Goal: Information Seeking & Learning: Learn about a topic

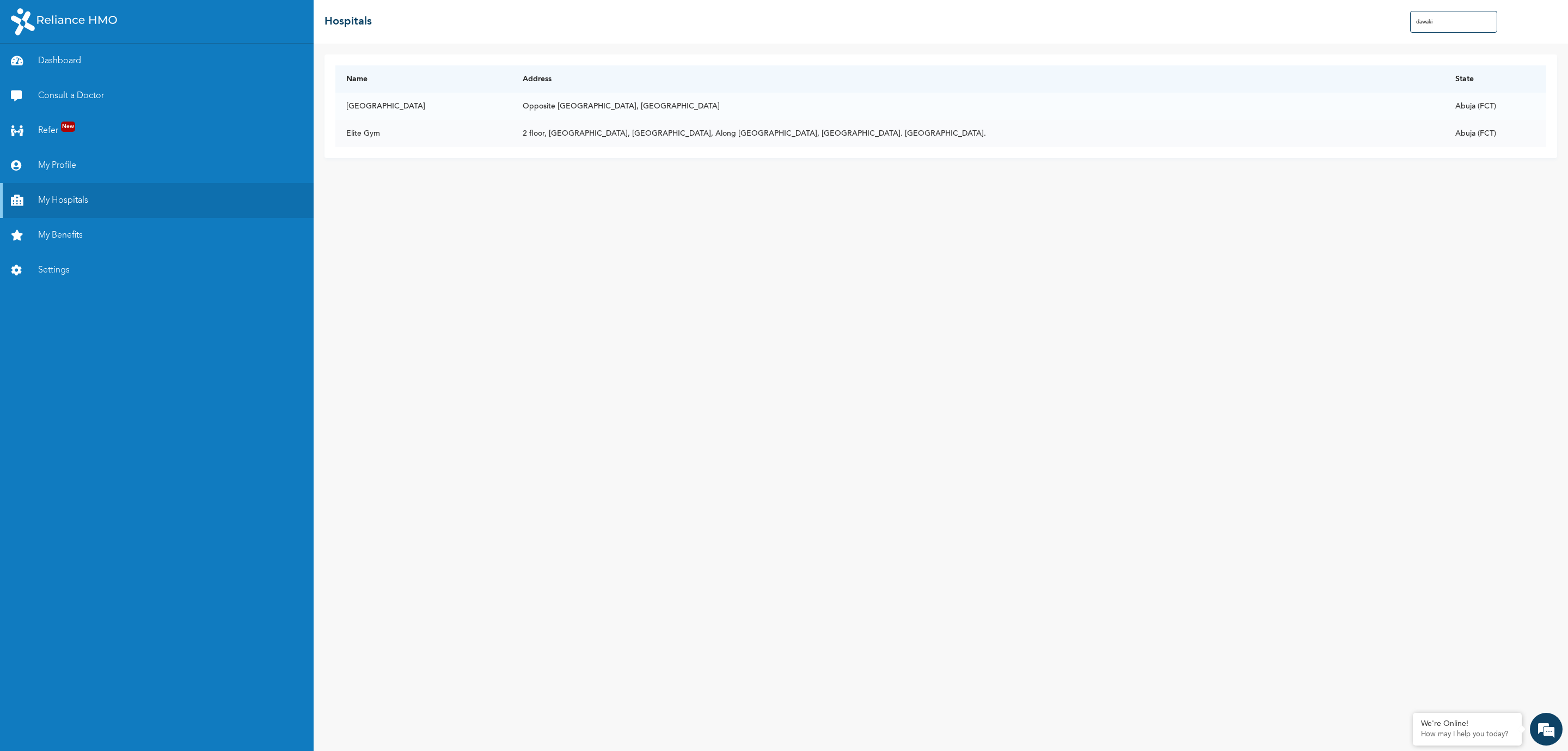
click at [351, 136] on td "Elite Gym" at bounding box center [423, 133] width 176 height 27
click at [81, 198] on link "My Hospitals" at bounding box center [157, 200] width 313 height 35
click at [1444, 18] on input "dawaki" at bounding box center [1454, 21] width 87 height 21
click at [49, 57] on link "Dashboard" at bounding box center [157, 61] width 313 height 35
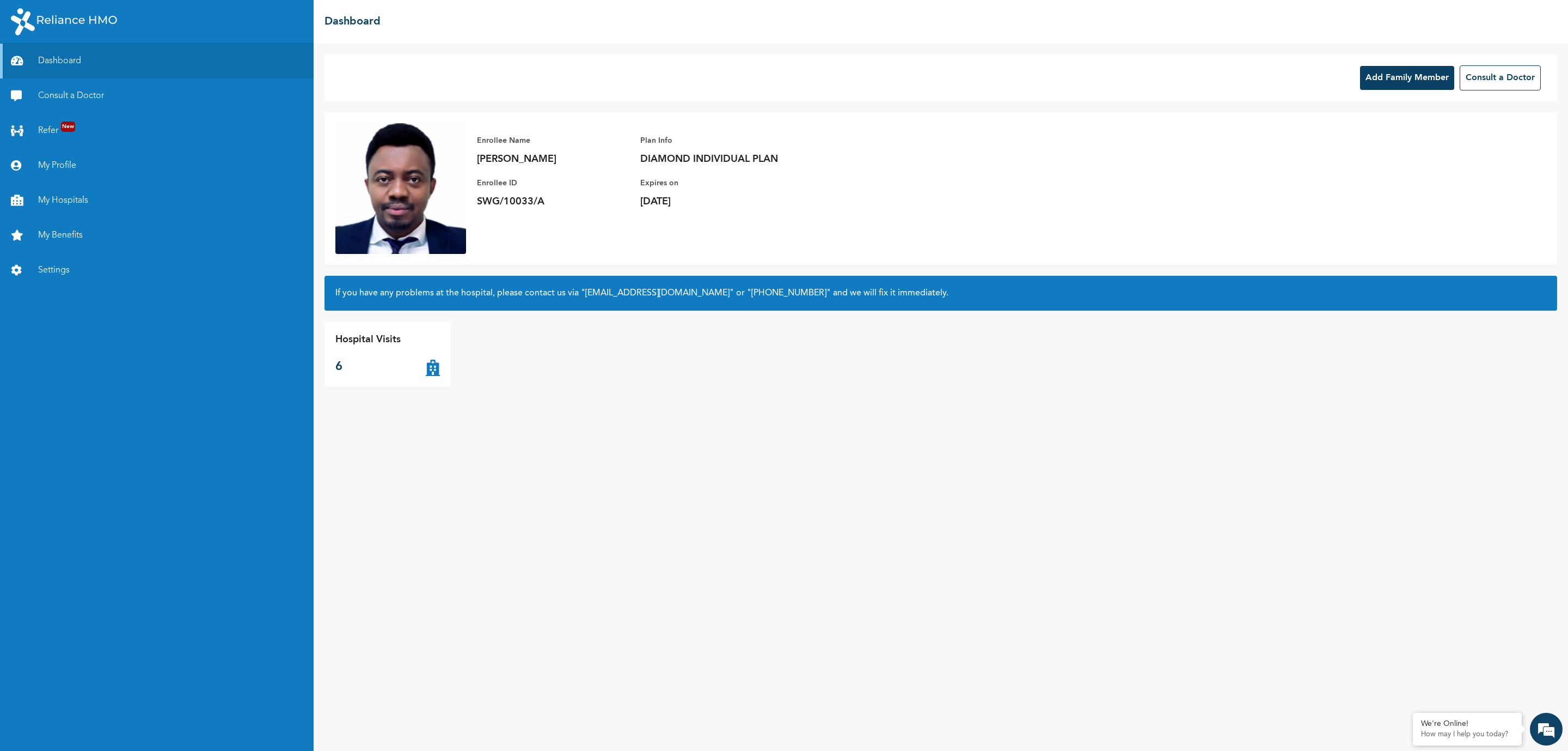
click at [366, 343] on p "Hospital Visits" at bounding box center [368, 339] width 65 height 15
click at [337, 366] on p "6" at bounding box center [368, 367] width 65 height 18
click at [737, 205] on p "[DATE]" at bounding box center [716, 202] width 152 height 13
click at [66, 235] on link "My Benefits" at bounding box center [157, 235] width 313 height 35
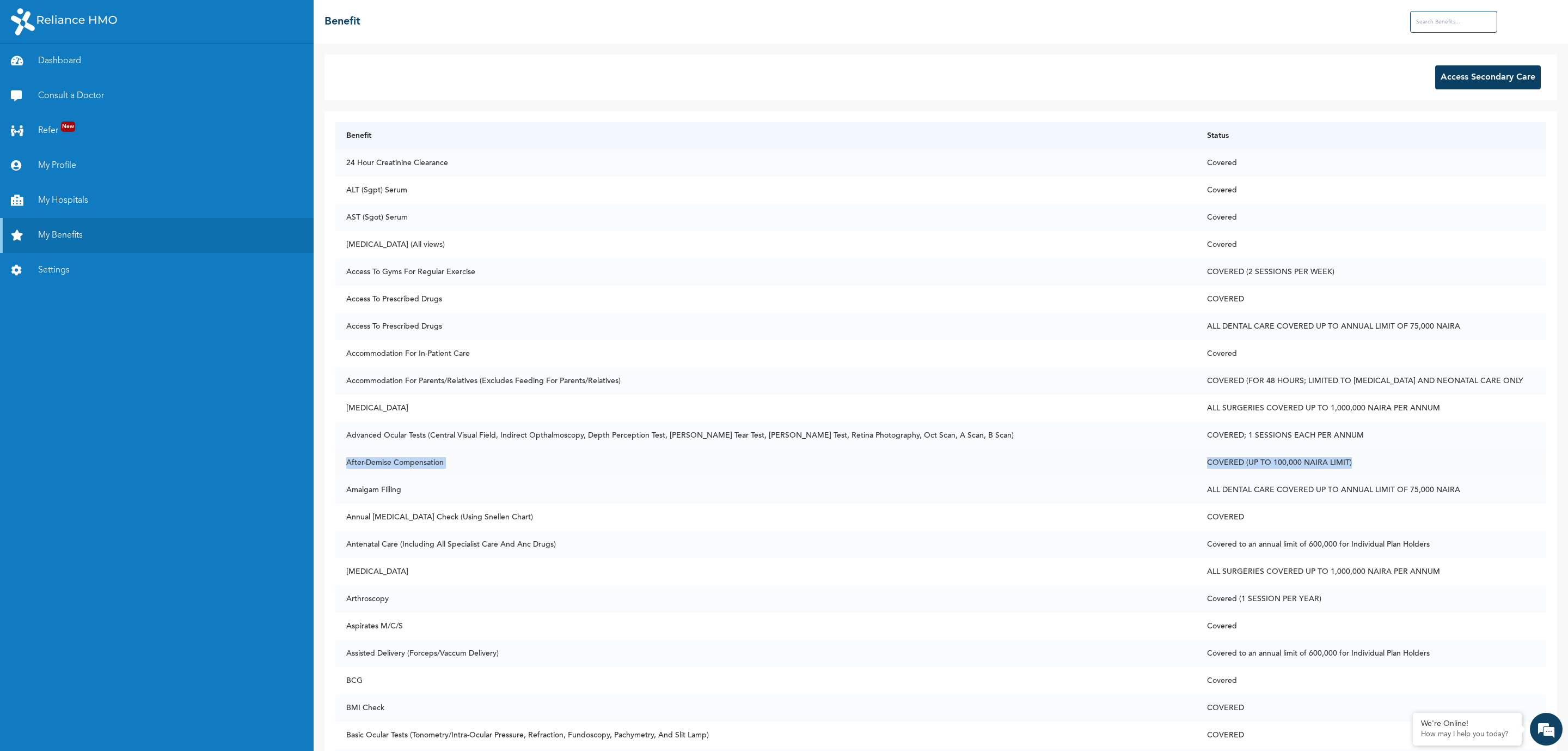
drag, startPoint x: 348, startPoint y: 461, endPoint x: 1368, endPoint y: 467, distance: 1020.0
click at [1368, 467] on tr "After-Demise Compensation COVERED (UP TO 100,000 NAIRA LIMIT)" at bounding box center [941, 462] width 1211 height 27
drag, startPoint x: 343, startPoint y: 484, endPoint x: 435, endPoint y: 494, distance: 92.5
click at [435, 494] on td "Amalgam Filling" at bounding box center [766, 489] width 861 height 27
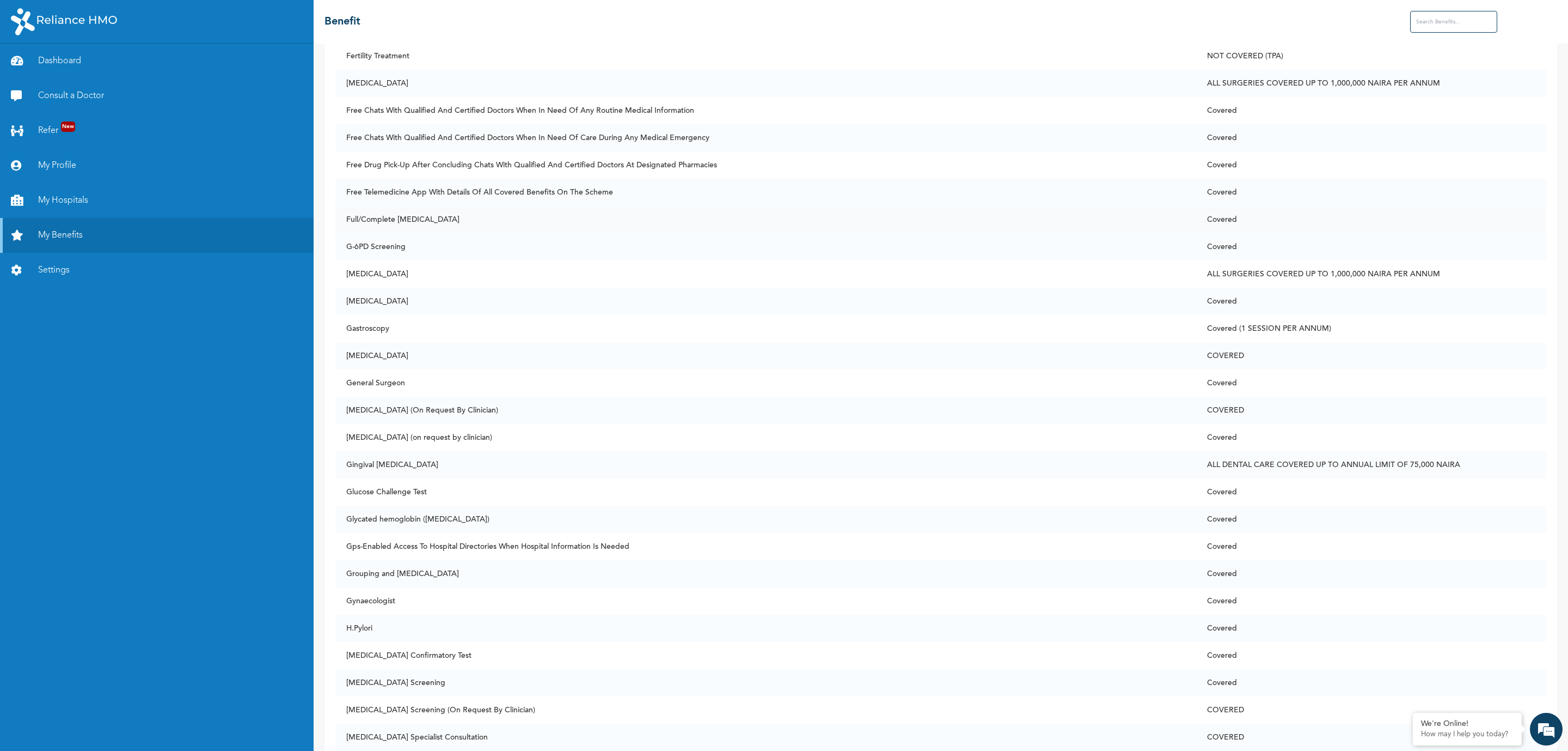
scroll to position [2697, 0]
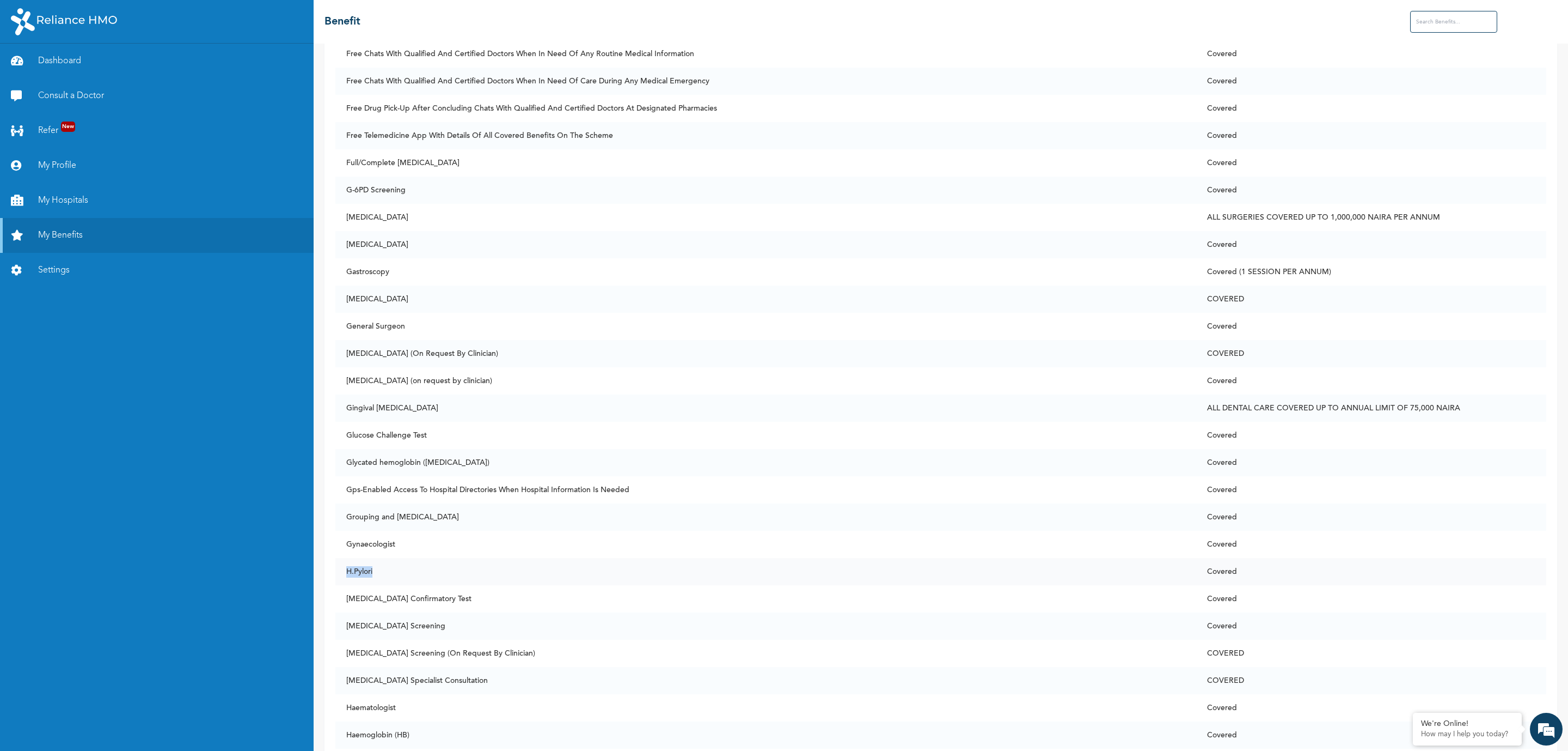
drag, startPoint x: 384, startPoint y: 572, endPoint x: 338, endPoint y: 574, distance: 46.0
click at [338, 574] on td "H.Pylori" at bounding box center [766, 571] width 861 height 27
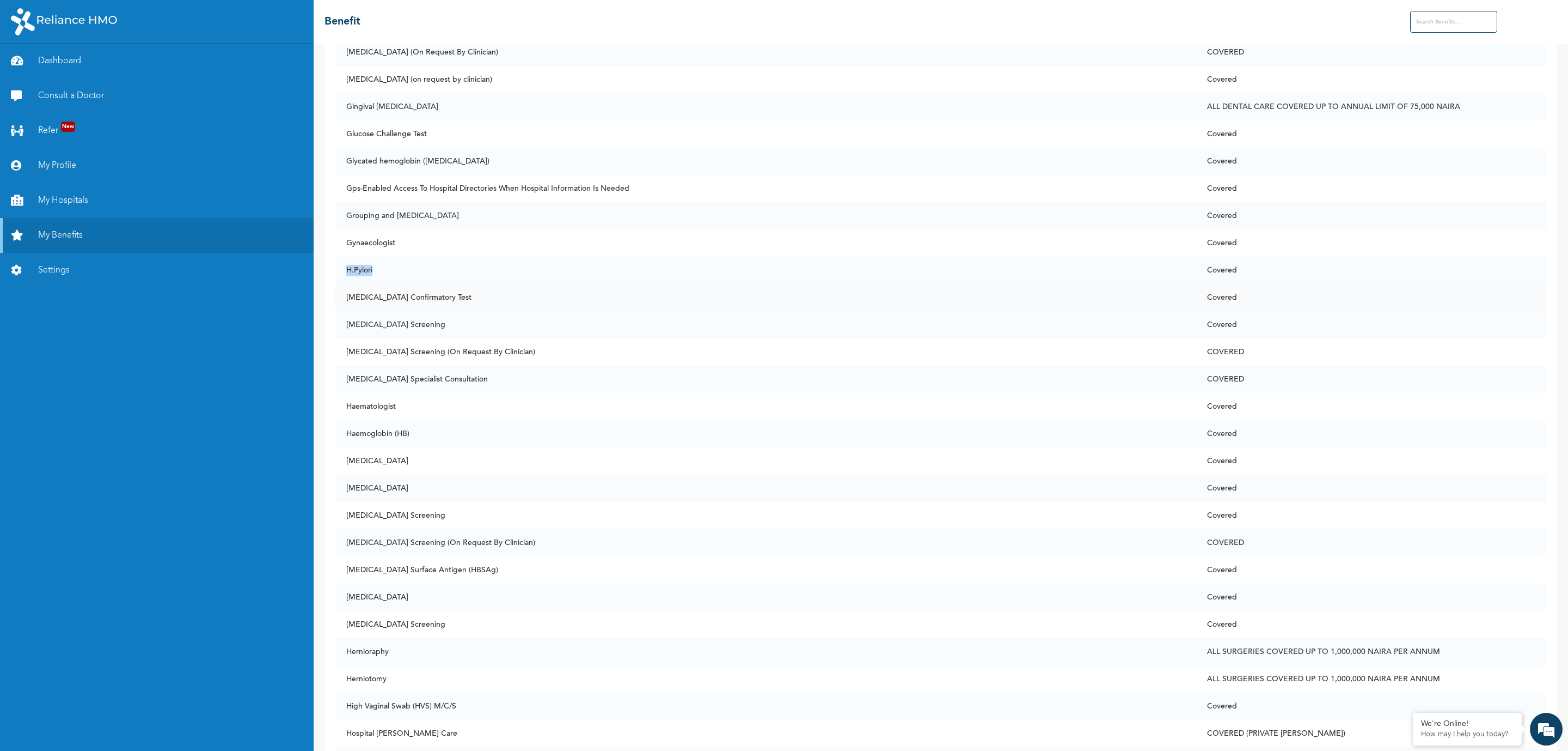
scroll to position [3024, 0]
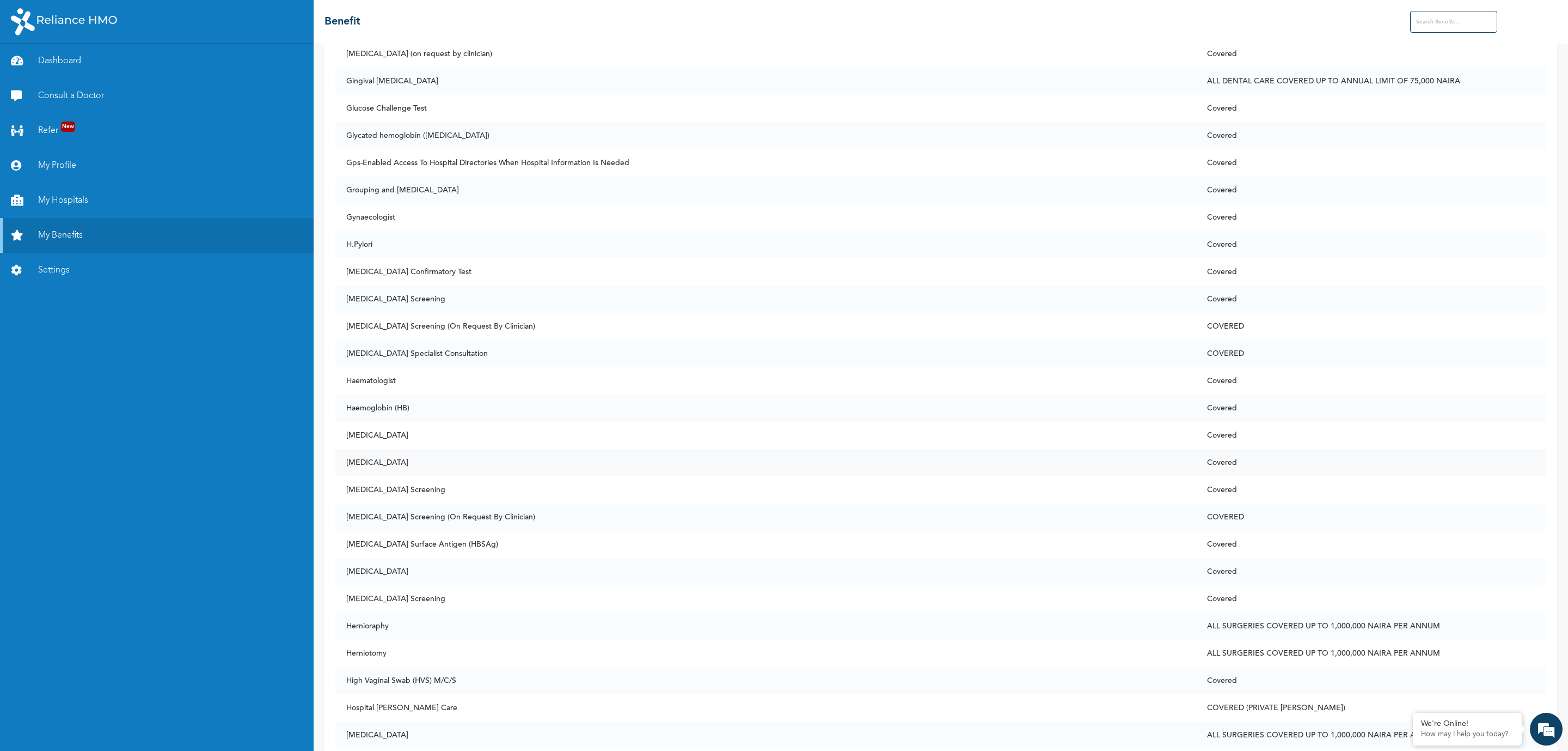
click at [391, 461] on td "[MEDICAL_DATA]" at bounding box center [766, 462] width 861 height 27
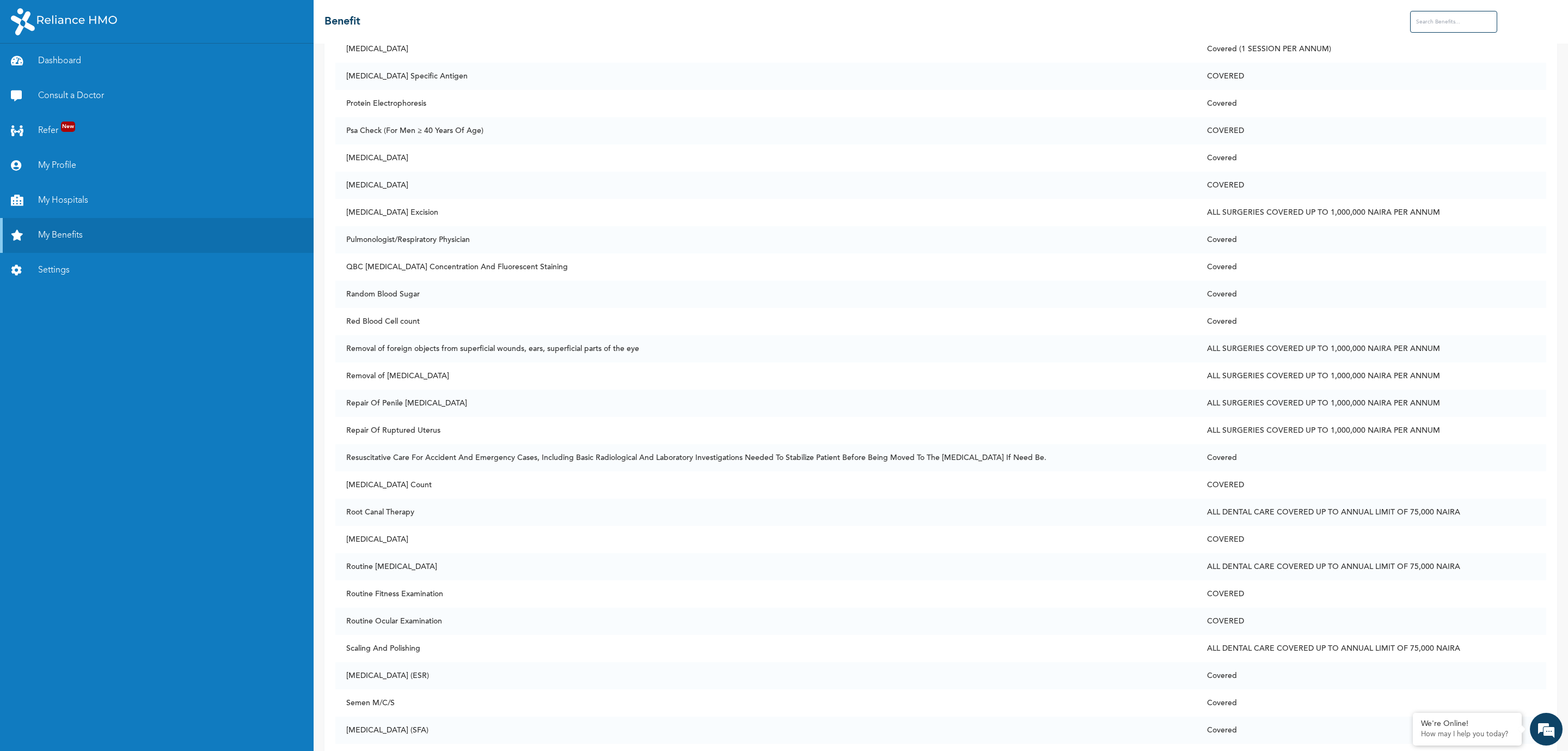
scroll to position [6047, 0]
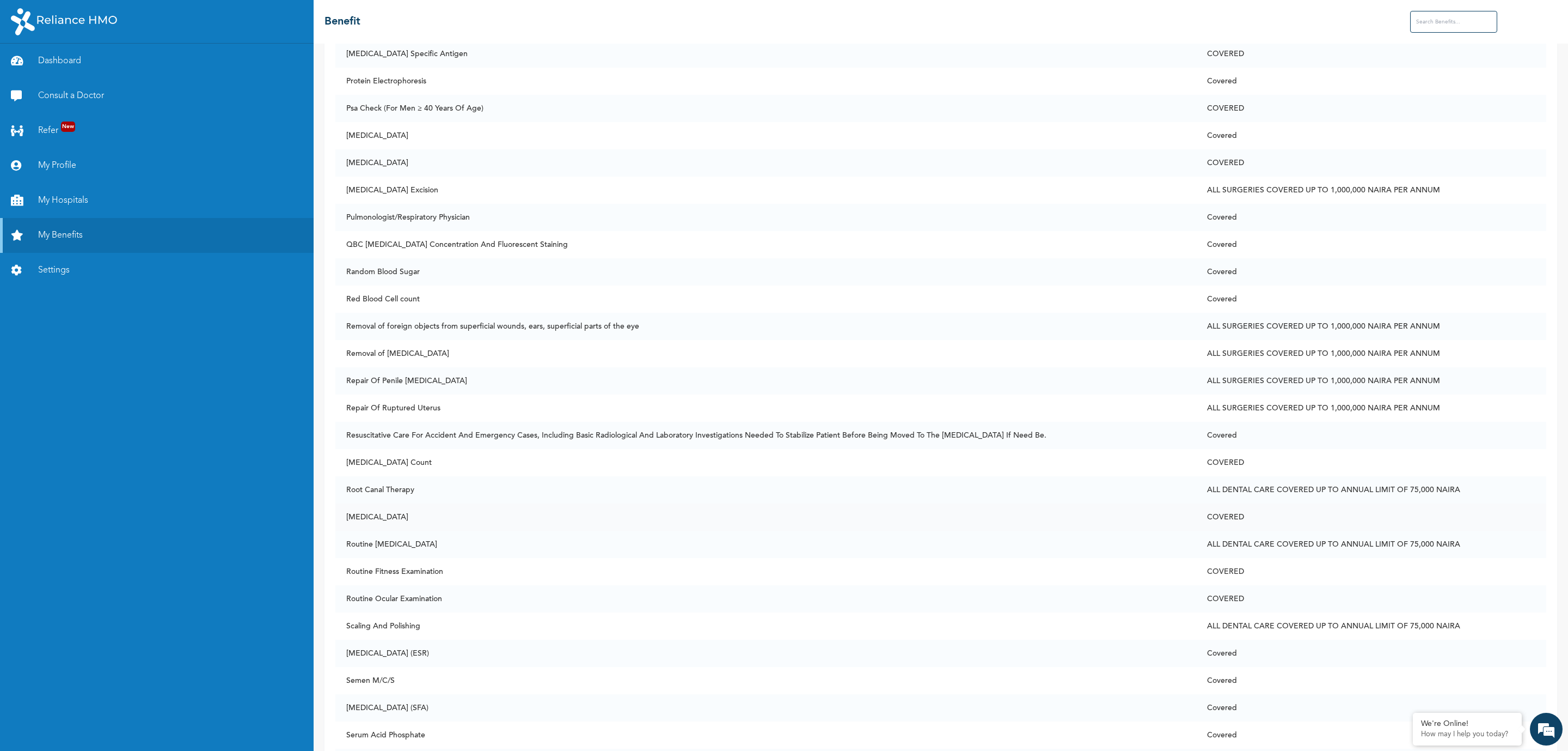
click at [381, 516] on td "[MEDICAL_DATA]" at bounding box center [766, 516] width 861 height 27
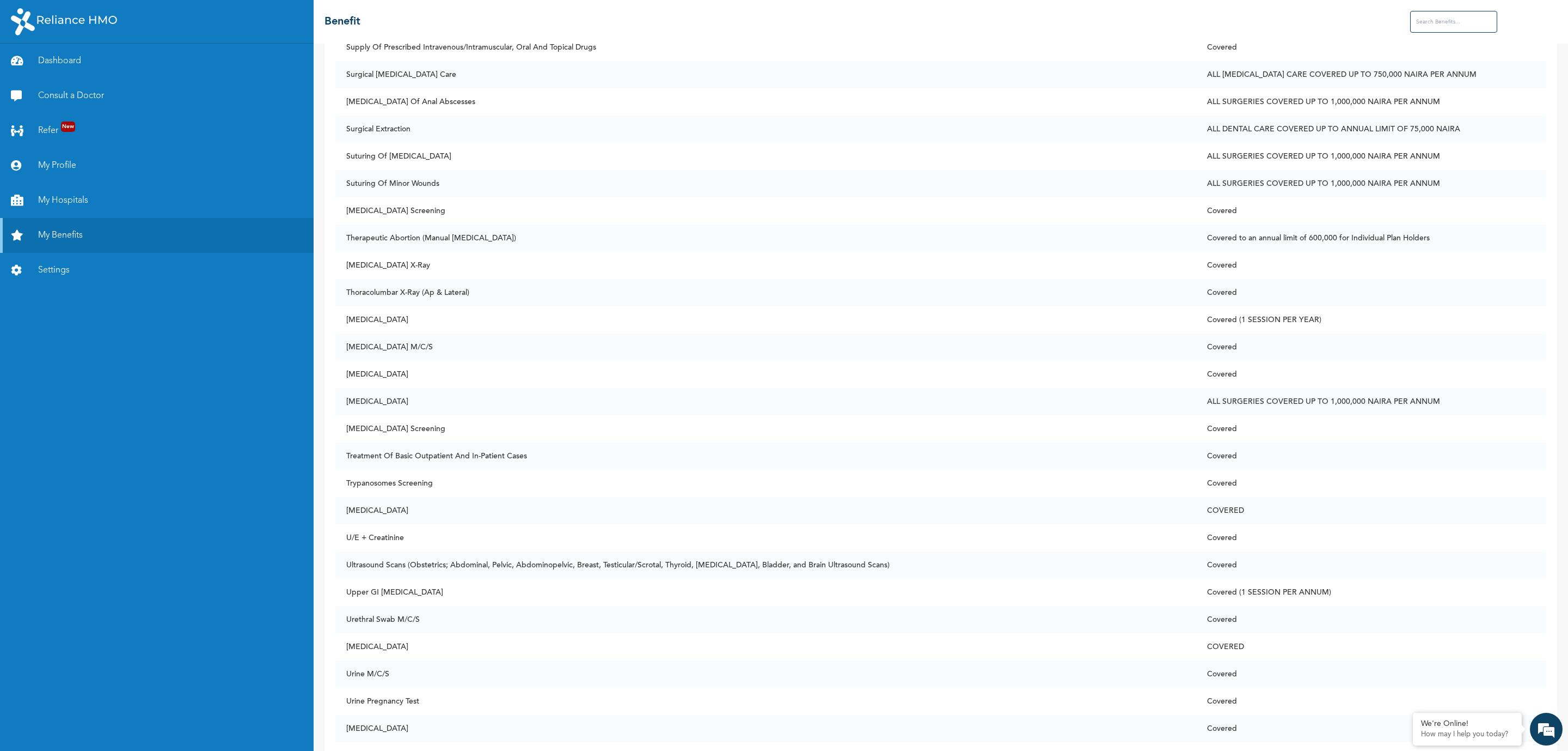
scroll to position [7600, 0]
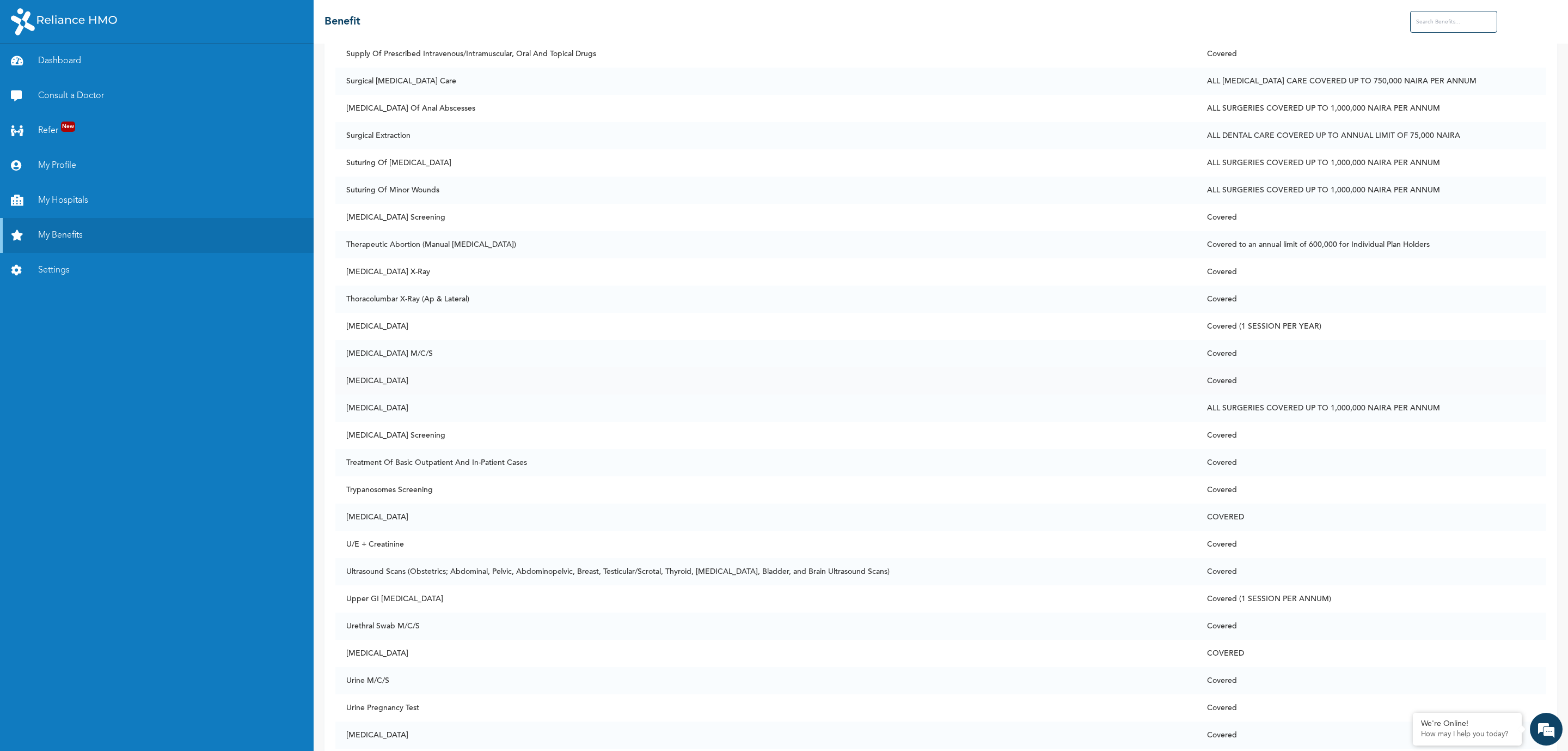
drag, startPoint x: 427, startPoint y: 381, endPoint x: 342, endPoint y: 372, distance: 85.5
click at [342, 372] on td "[MEDICAL_DATA]" at bounding box center [766, 381] width 861 height 27
drag, startPoint x: 400, startPoint y: 511, endPoint x: 354, endPoint y: 507, distance: 46.2
click at [354, 507] on td "[MEDICAL_DATA]" at bounding box center [766, 516] width 861 height 27
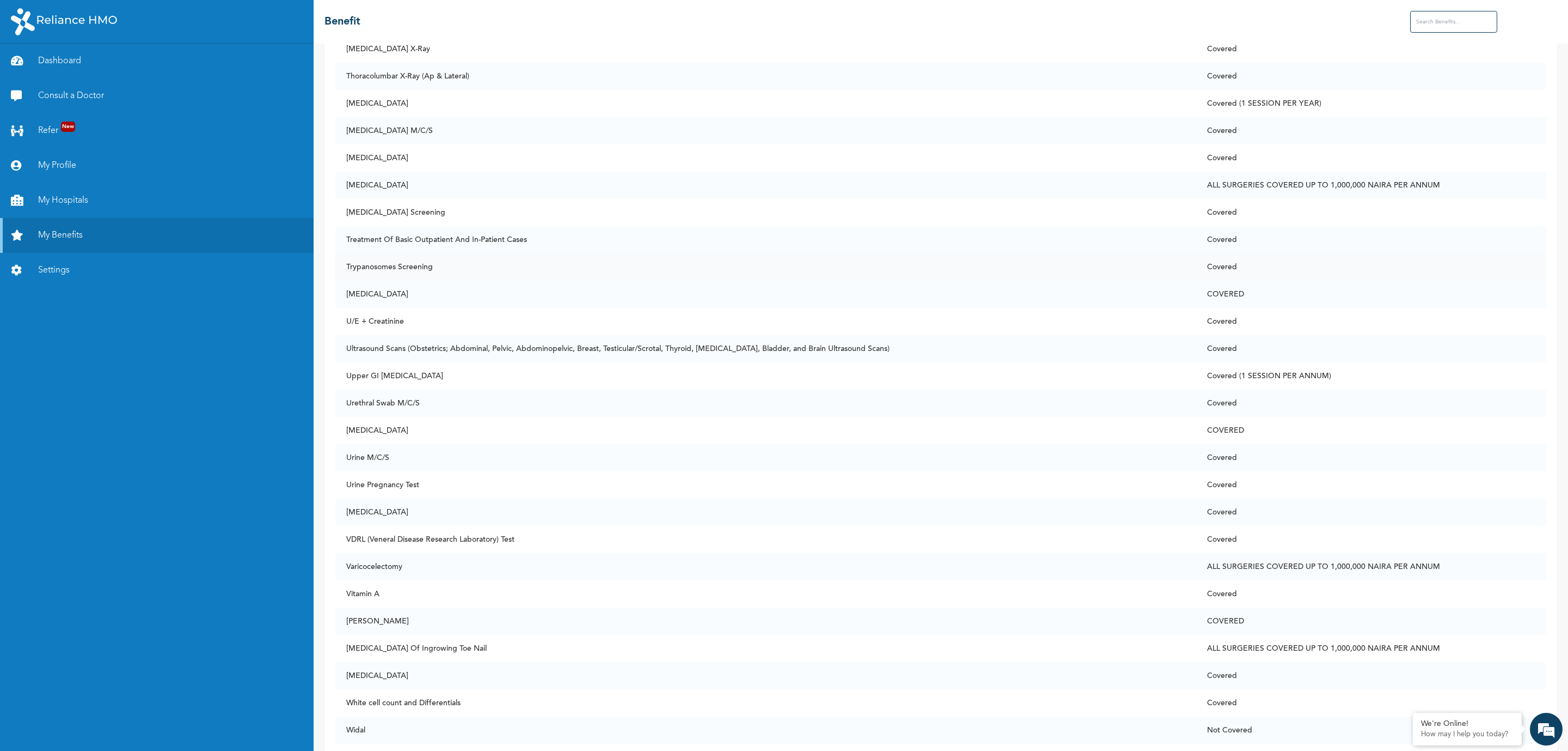
scroll to position [7575, 0]
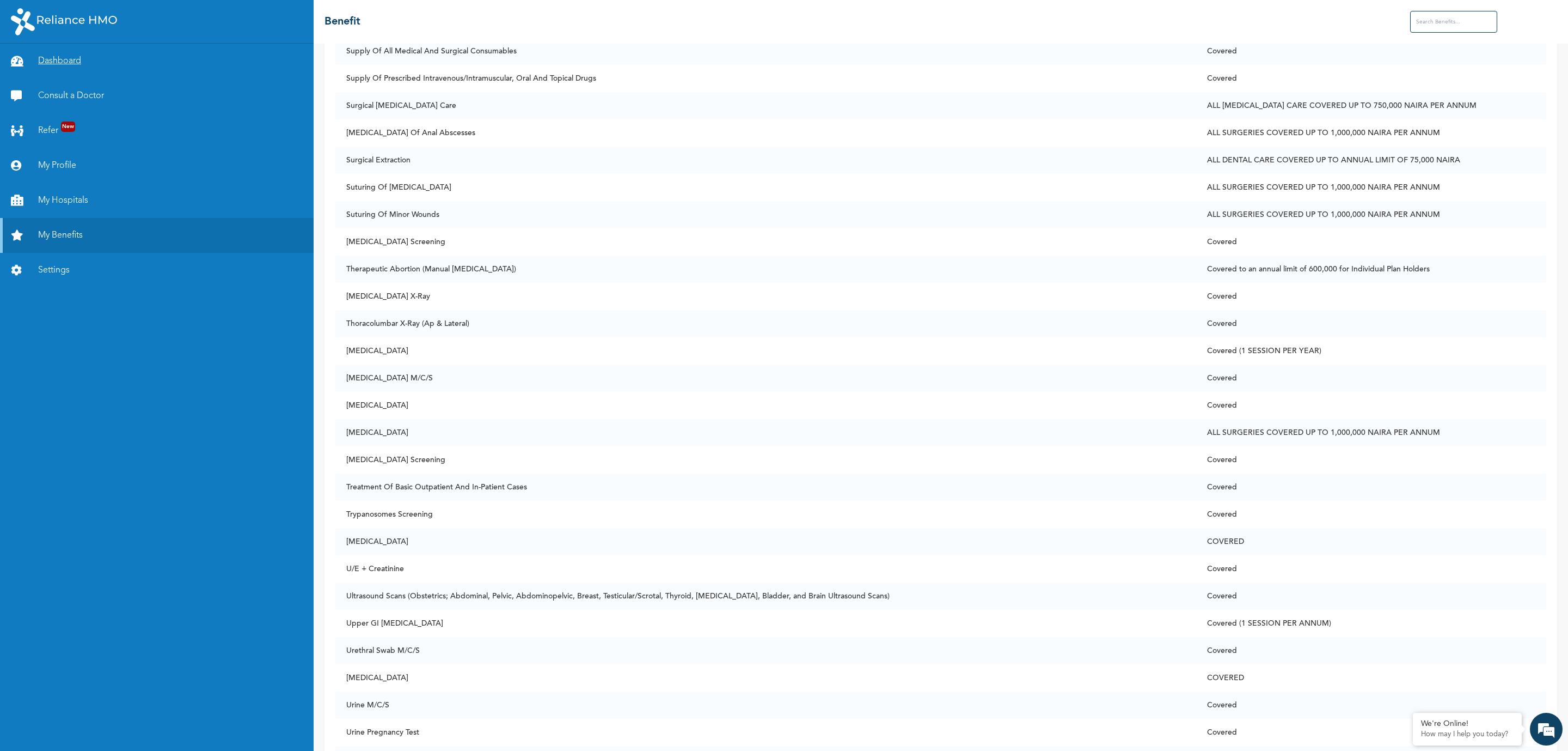
click at [73, 67] on link "Dashboard" at bounding box center [157, 61] width 313 height 35
